Goal: Task Accomplishment & Management: Manage account settings

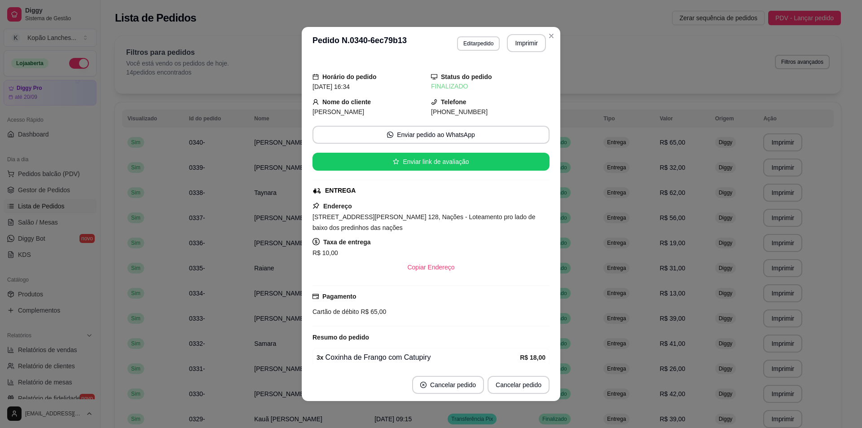
scroll to position [128, 0]
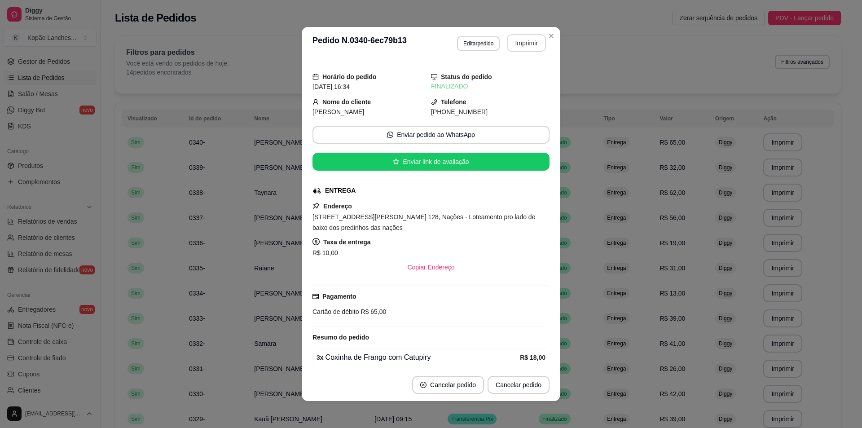
click at [527, 48] on button "Imprimir" at bounding box center [526, 43] width 39 height 18
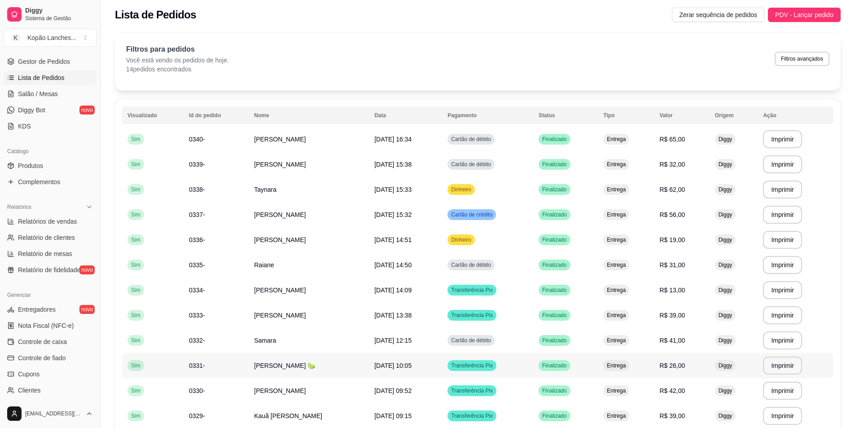
scroll to position [0, 0]
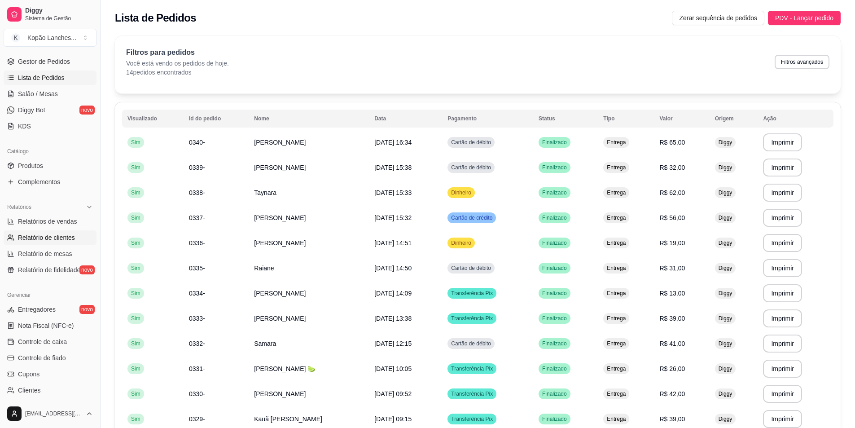
click at [48, 233] on span "Relatório de clientes" at bounding box center [46, 237] width 57 height 9
select select "30"
select select "HIGHEST_TOTAL_SPENT_WITH_ORDERS"
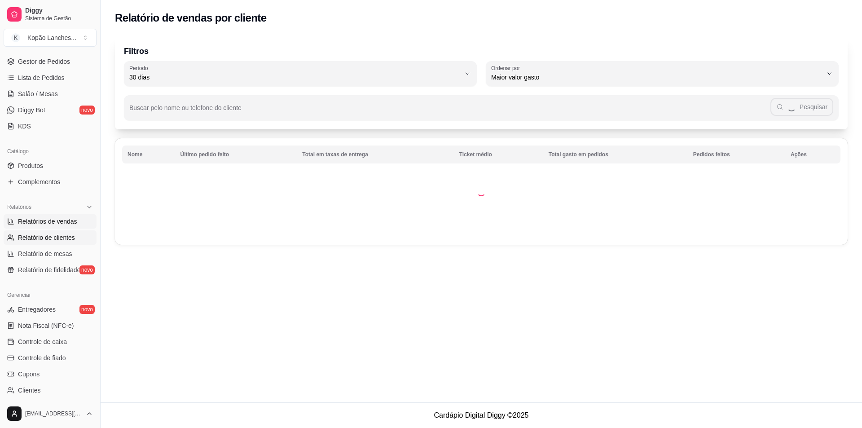
click at [48, 222] on span "Relatórios de vendas" at bounding box center [47, 221] width 59 height 9
select select "ALL"
select select "0"
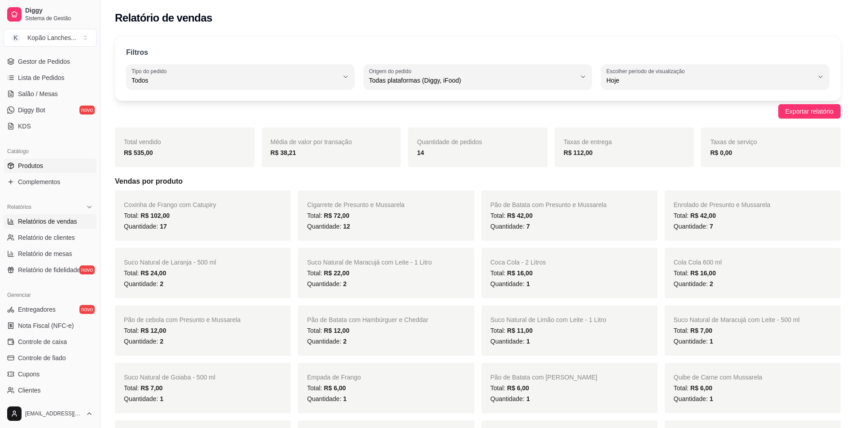
click at [34, 167] on span "Produtos" at bounding box center [30, 165] width 25 height 9
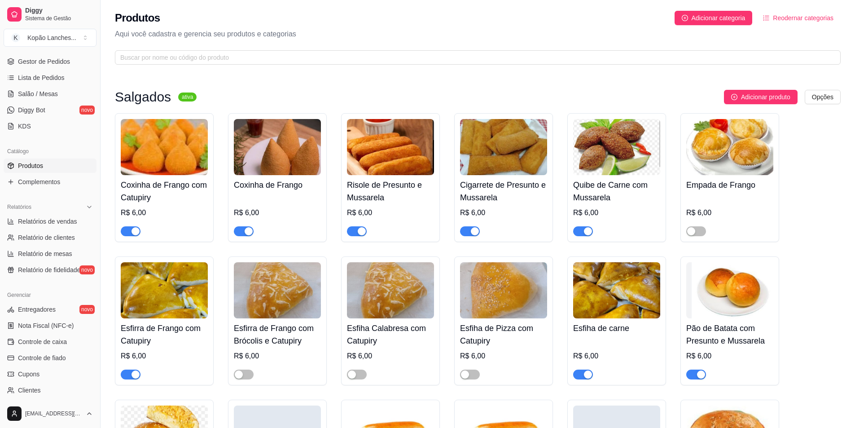
click at [357, 229] on button "button" at bounding box center [357, 231] width 20 height 10
click at [470, 231] on button "button" at bounding box center [470, 231] width 20 height 10
click at [579, 232] on span "button" at bounding box center [583, 231] width 20 height 10
click at [472, 233] on span "button" at bounding box center [470, 231] width 20 height 10
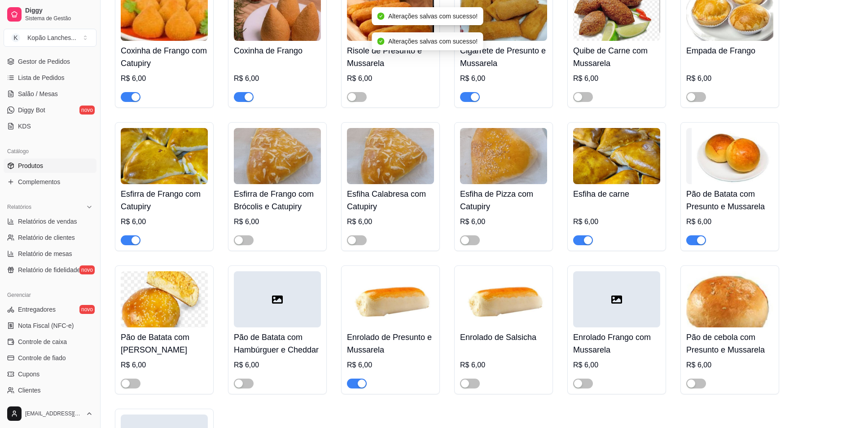
scroll to position [135, 0]
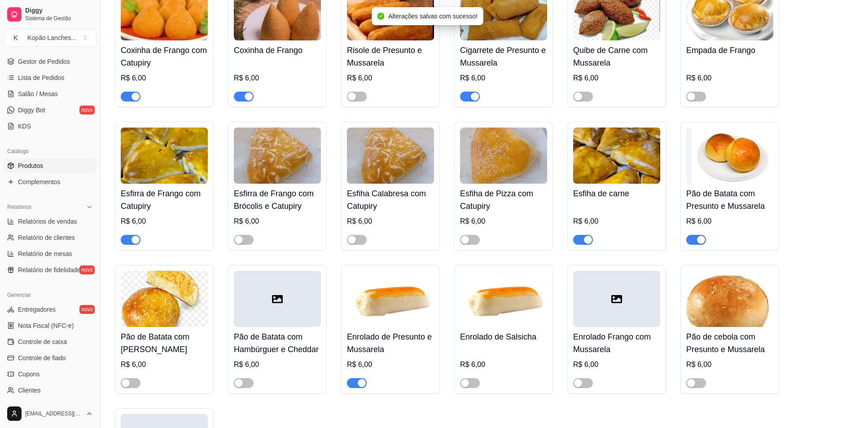
click at [695, 241] on span "button" at bounding box center [696, 240] width 20 height 10
click at [407, 342] on h4 "Enrolado de Presunto e Mussarela" at bounding box center [390, 342] width 87 height 25
click at [354, 383] on span "button" at bounding box center [357, 383] width 20 height 10
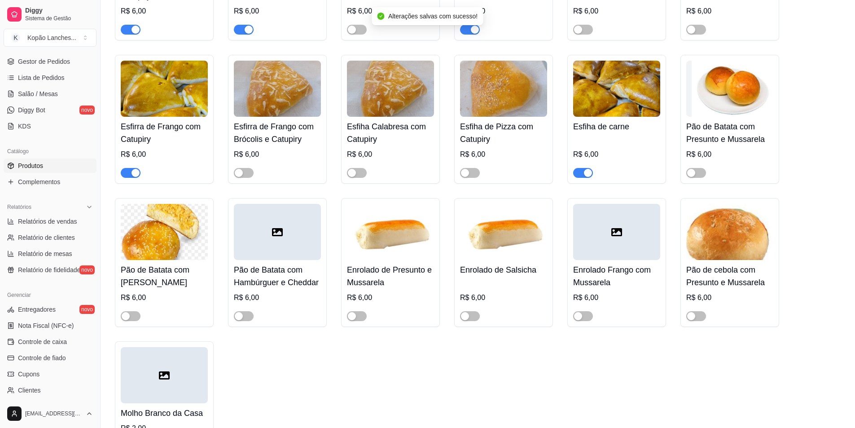
scroll to position [179, 0]
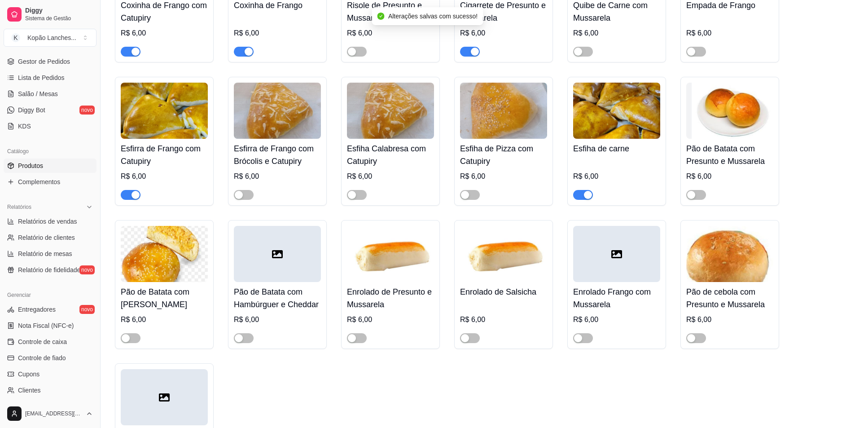
click at [128, 193] on span "button" at bounding box center [131, 195] width 20 height 10
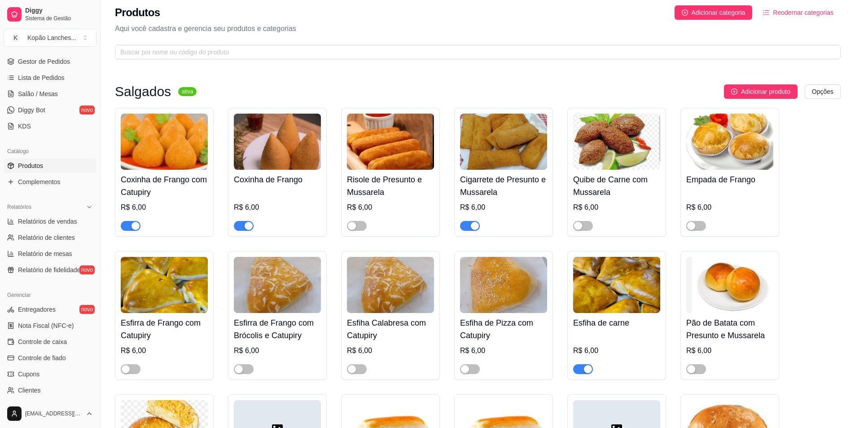
scroll to position [0, 0]
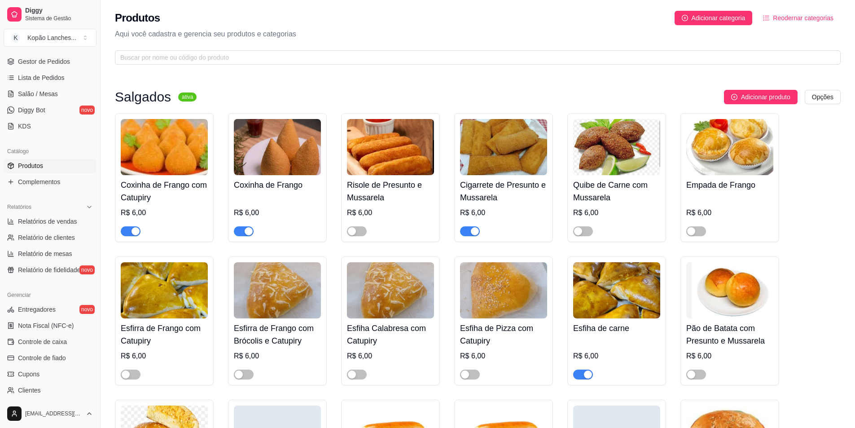
click at [240, 231] on span "button" at bounding box center [244, 231] width 20 height 10
click at [126, 228] on span "button" at bounding box center [131, 231] width 20 height 10
click at [579, 373] on span "button" at bounding box center [583, 374] width 20 height 10
